Goal: Check status: Check status

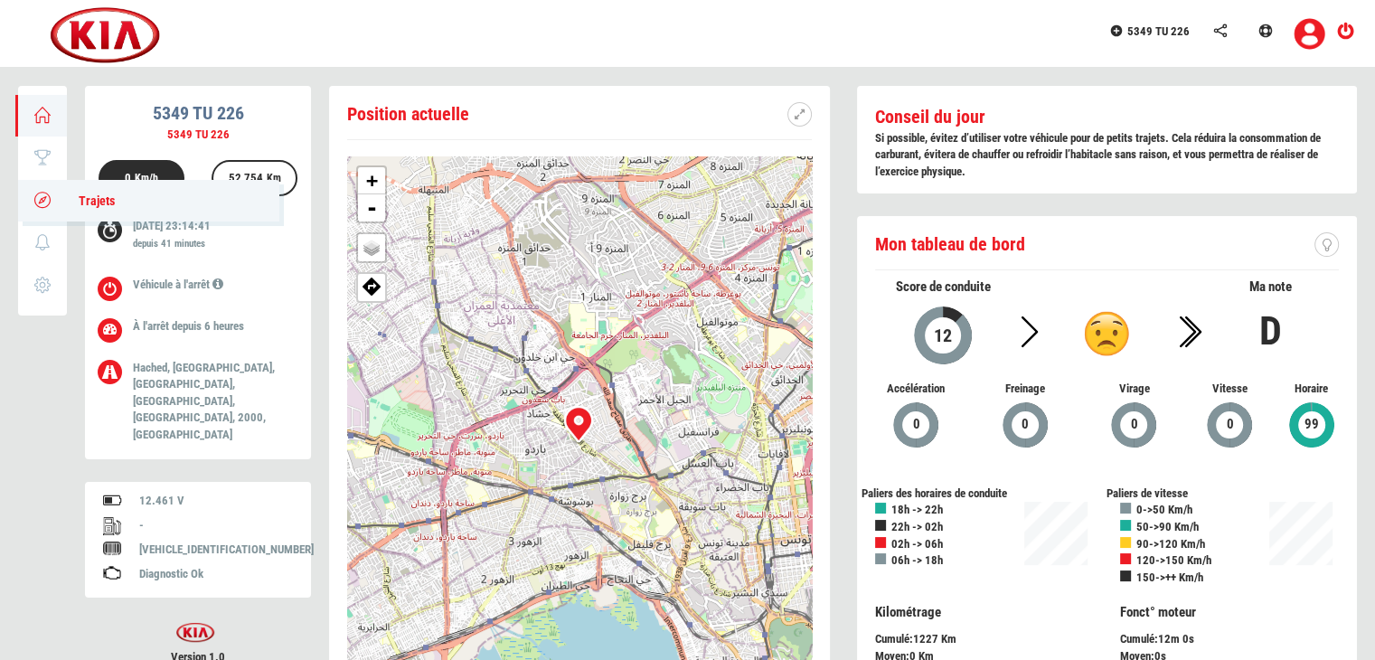
click at [47, 196] on icon at bounding box center [43, 199] width 21 height 13
